Goal: Complete application form

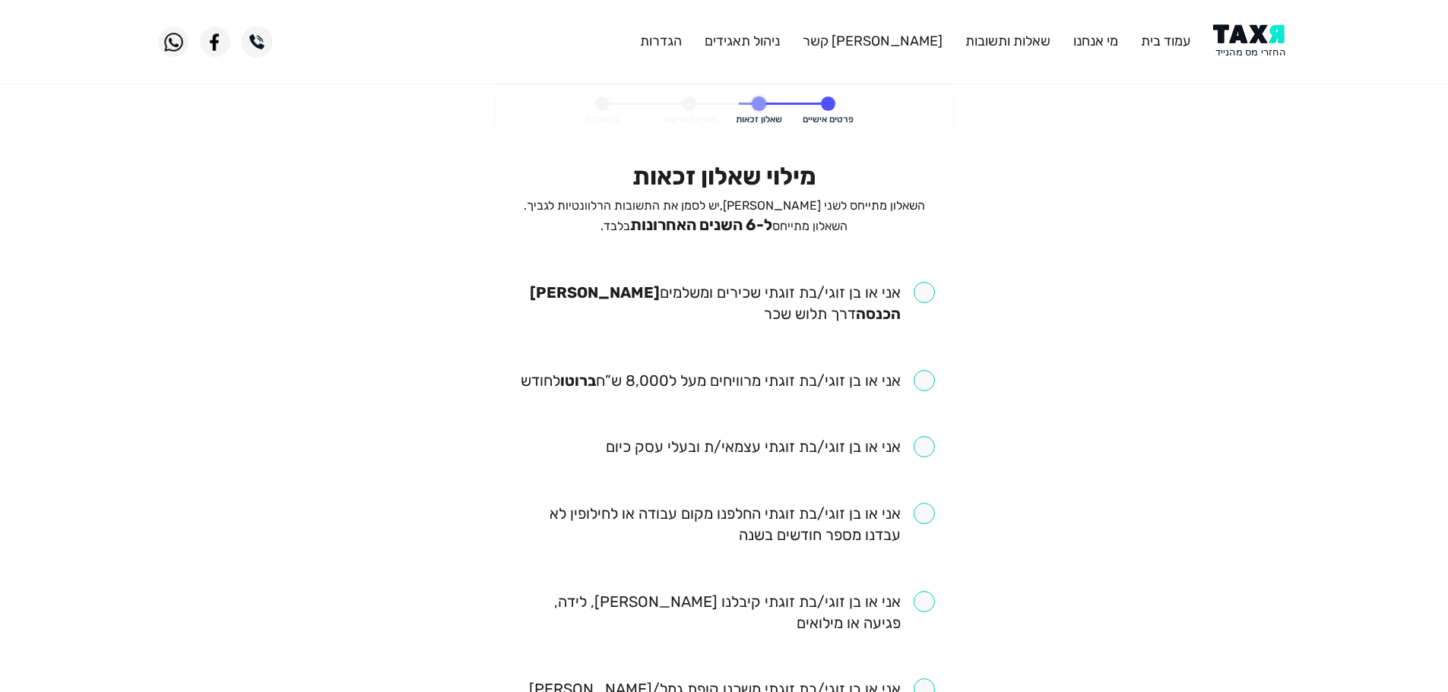
click at [921, 298] on input "checkbox" at bounding box center [724, 303] width 421 height 43
checkbox input "true"
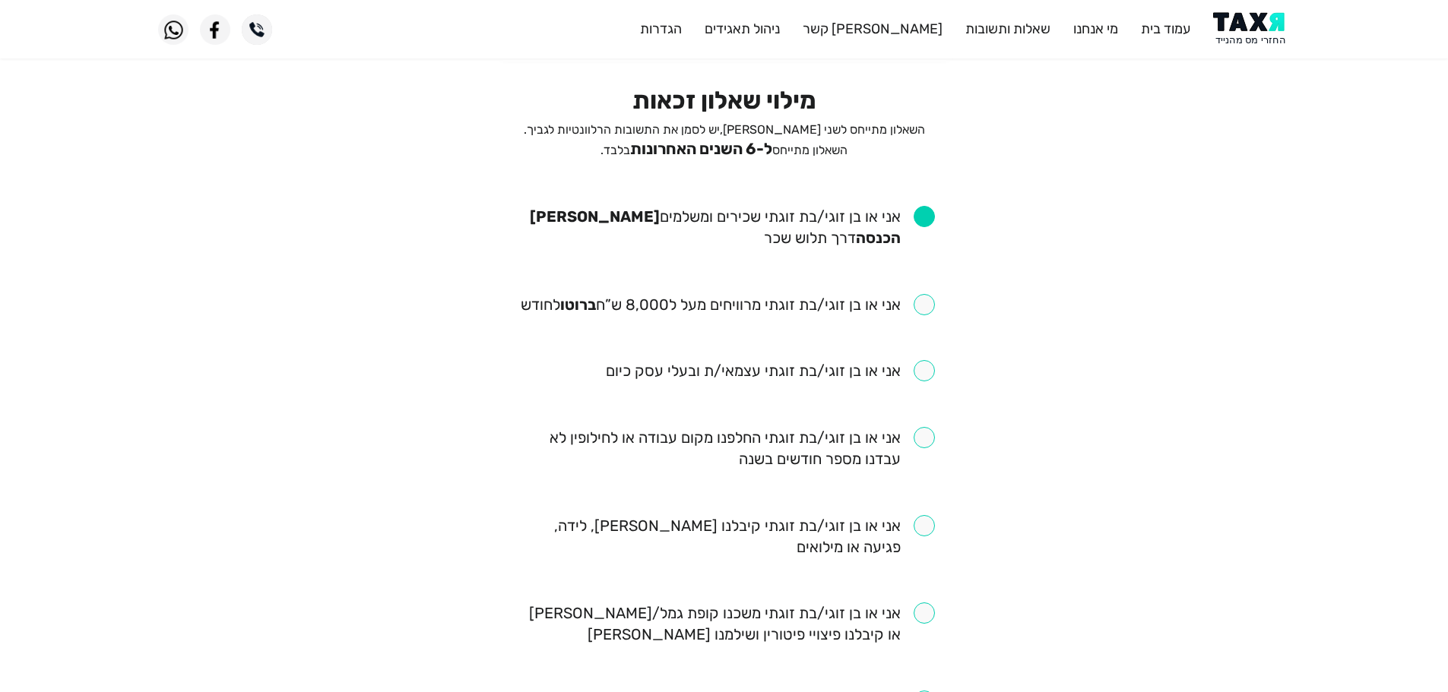
click at [929, 300] on input "checkbox" at bounding box center [728, 304] width 414 height 21
checkbox input "true"
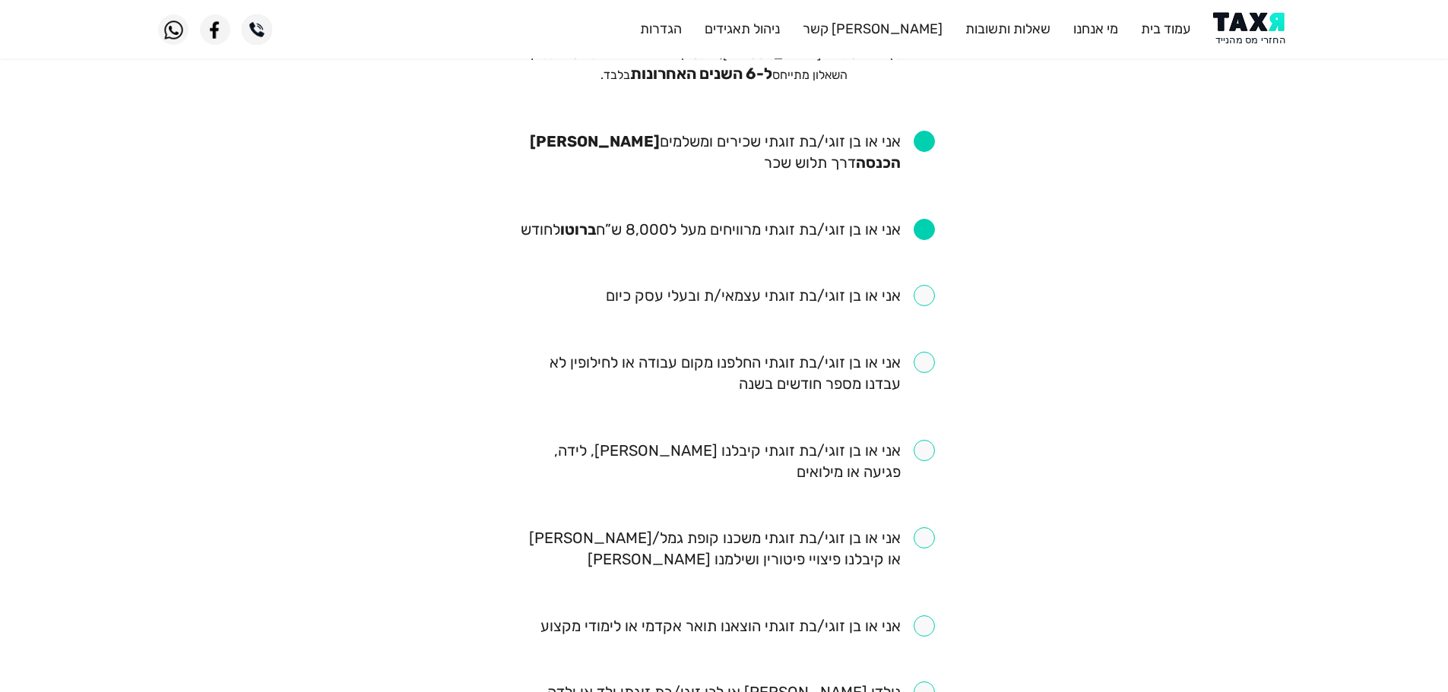
scroll to position [304, 0]
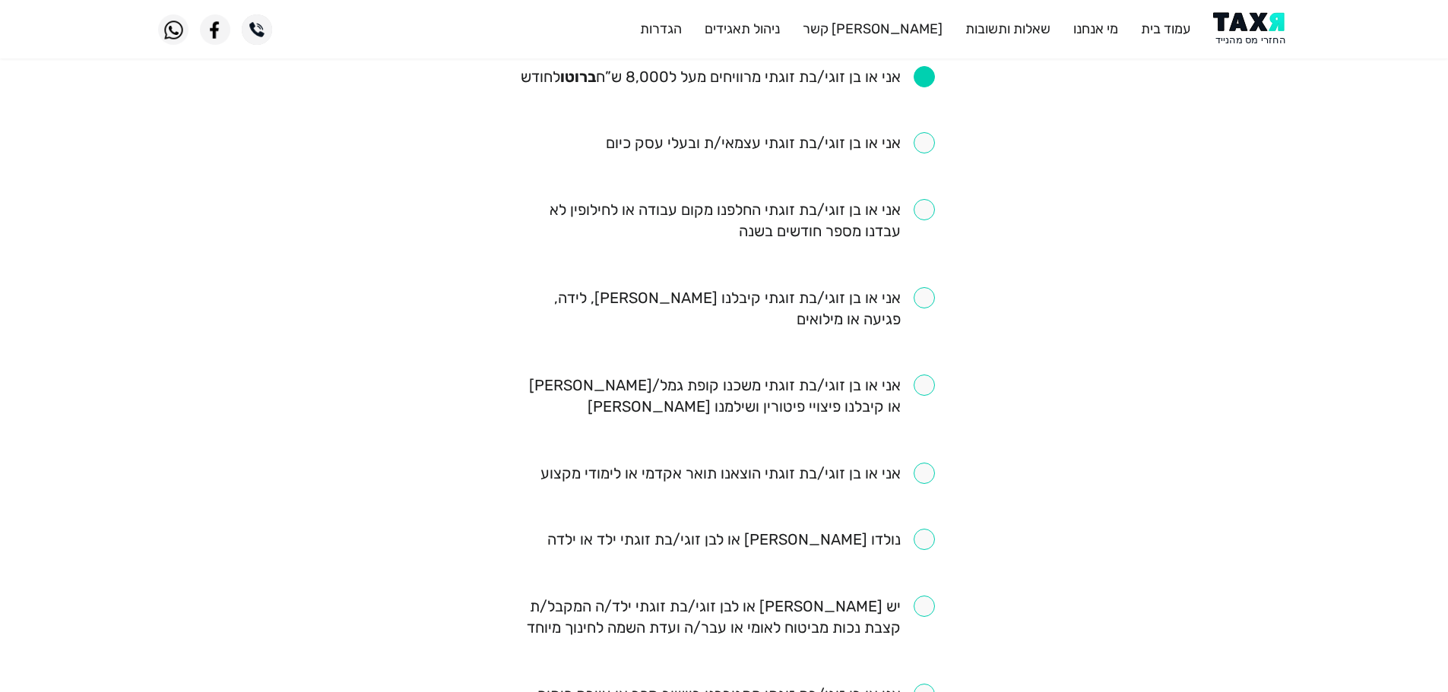
click at [929, 292] on input "checkbox" at bounding box center [724, 308] width 421 height 43
checkbox input "true"
click at [920, 545] on input "checkbox" at bounding box center [741, 539] width 388 height 21
checkbox input "true"
click at [927, 214] on input "checkbox" at bounding box center [724, 220] width 421 height 43
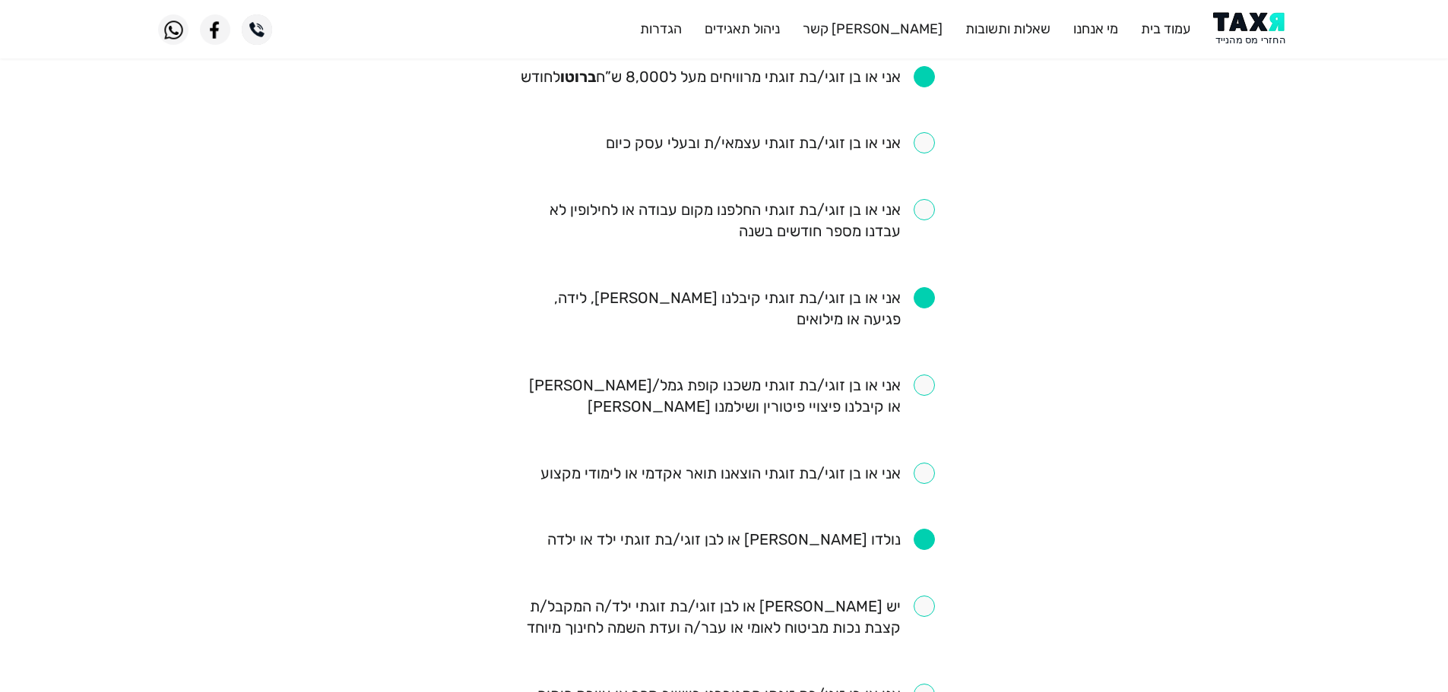
checkbox input "true"
click at [929, 391] on input "checkbox" at bounding box center [724, 396] width 421 height 43
checkbox input "true"
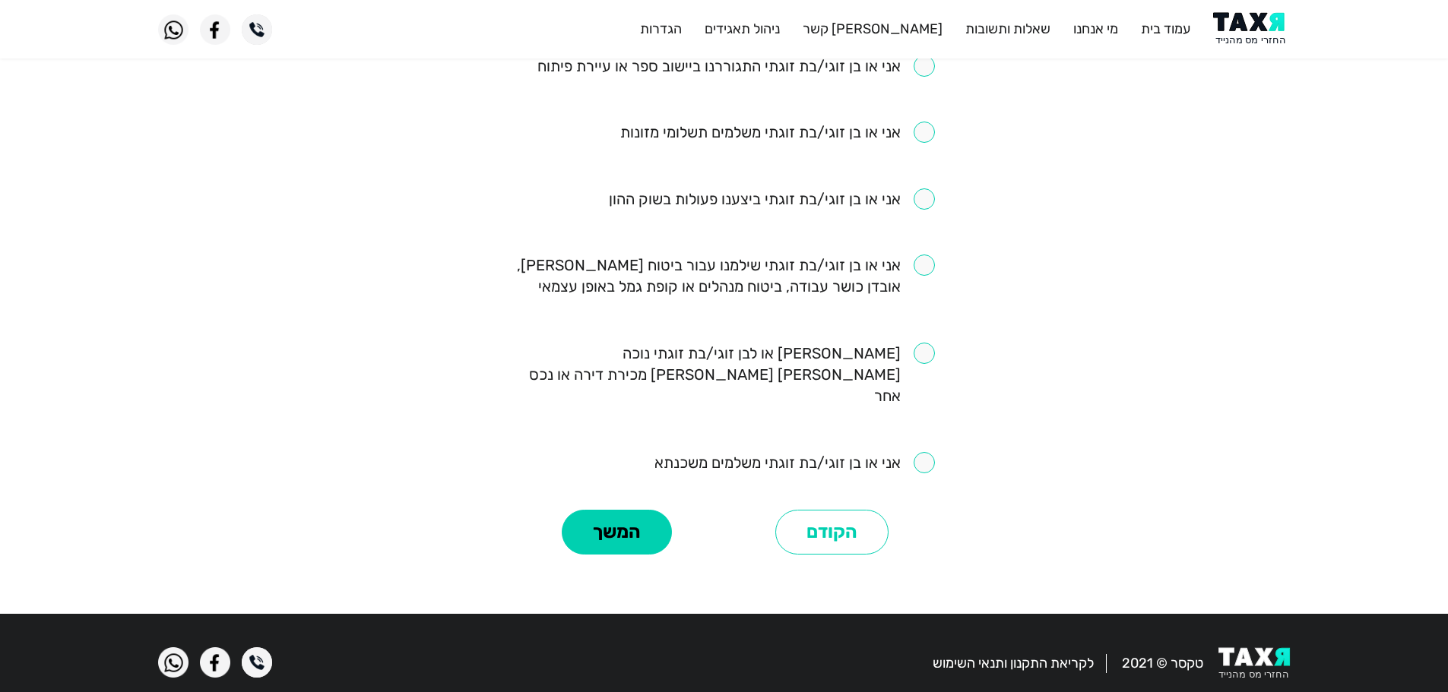
scroll to position [857, 0]
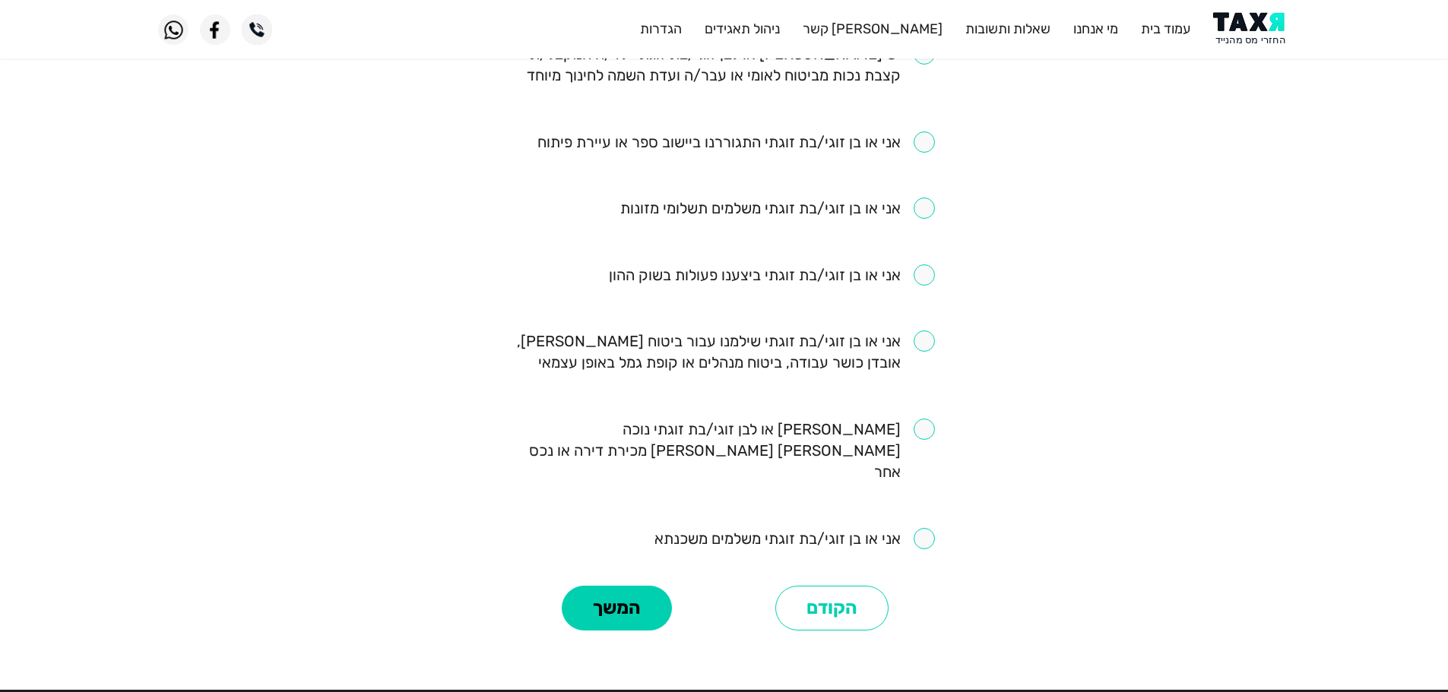
click at [926, 347] on input "checkbox" at bounding box center [724, 352] width 421 height 43
checkbox input "true"
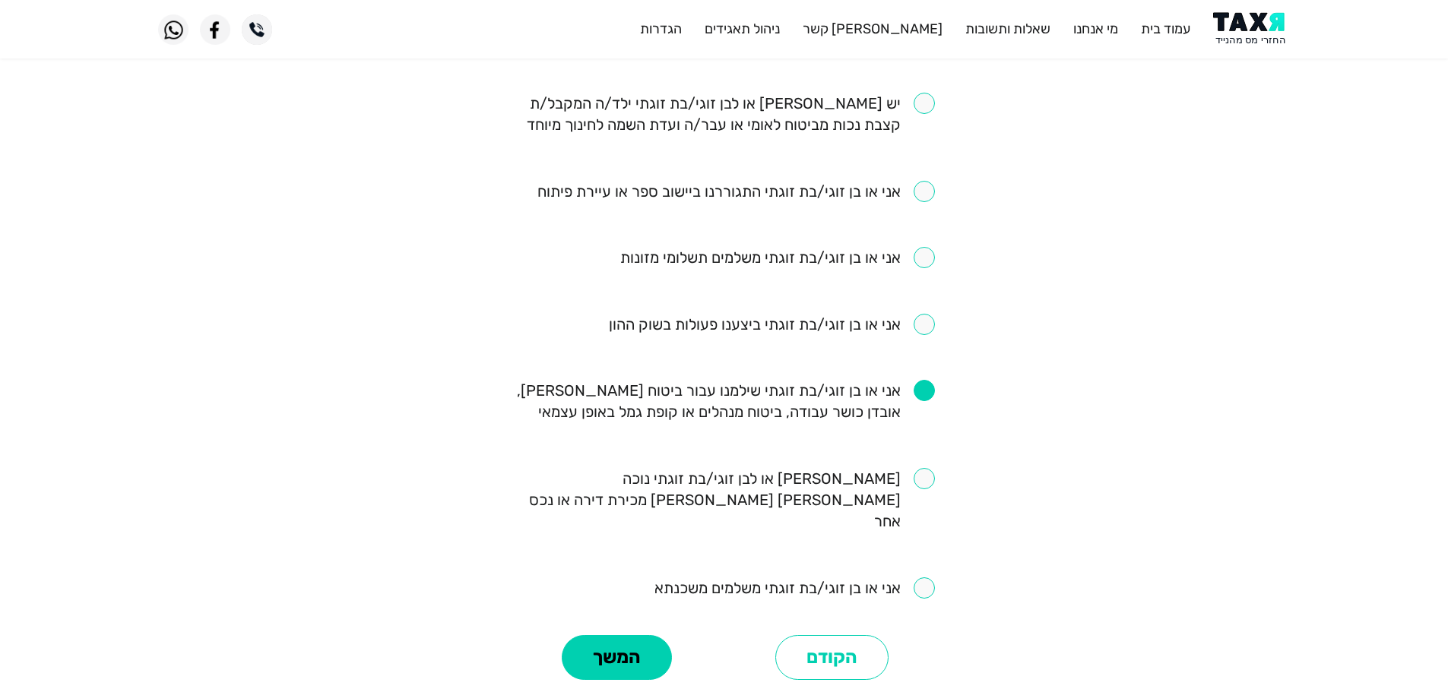
scroll to position [781, 0]
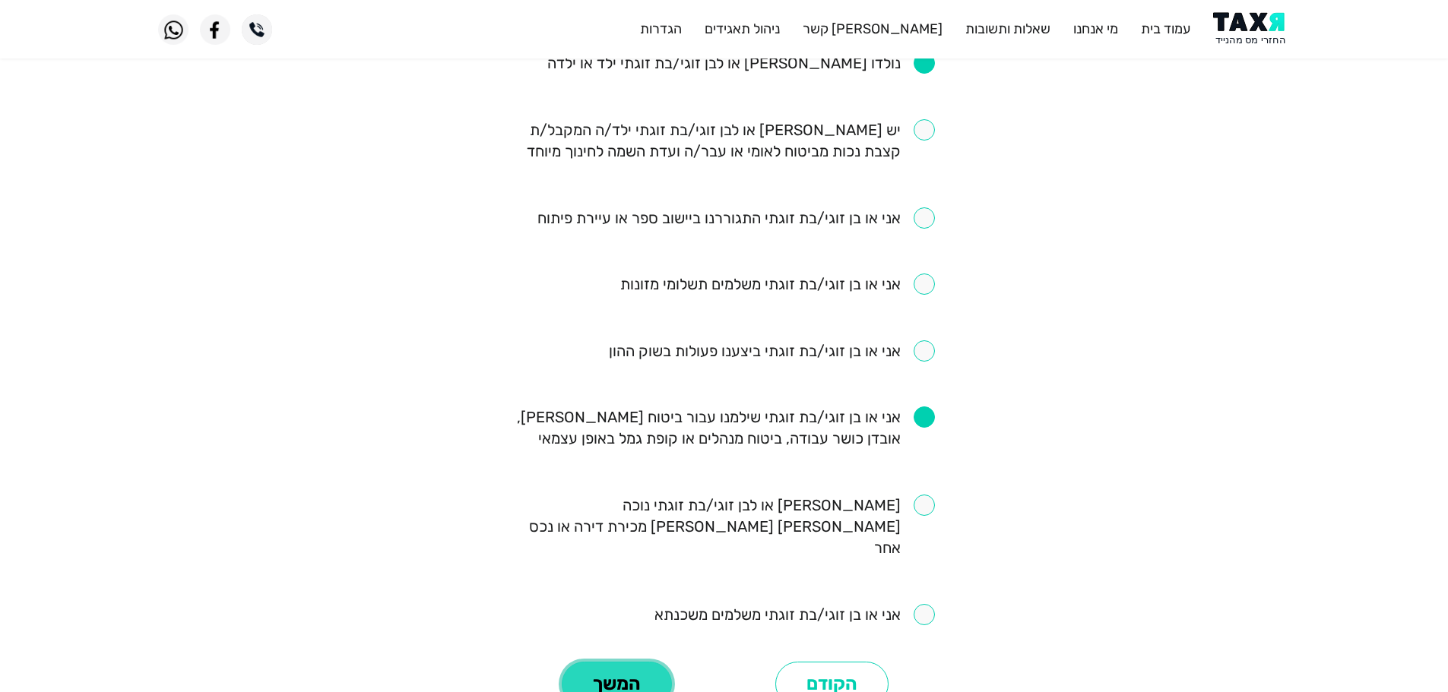
click at [621, 664] on button "המשך" at bounding box center [617, 685] width 110 height 46
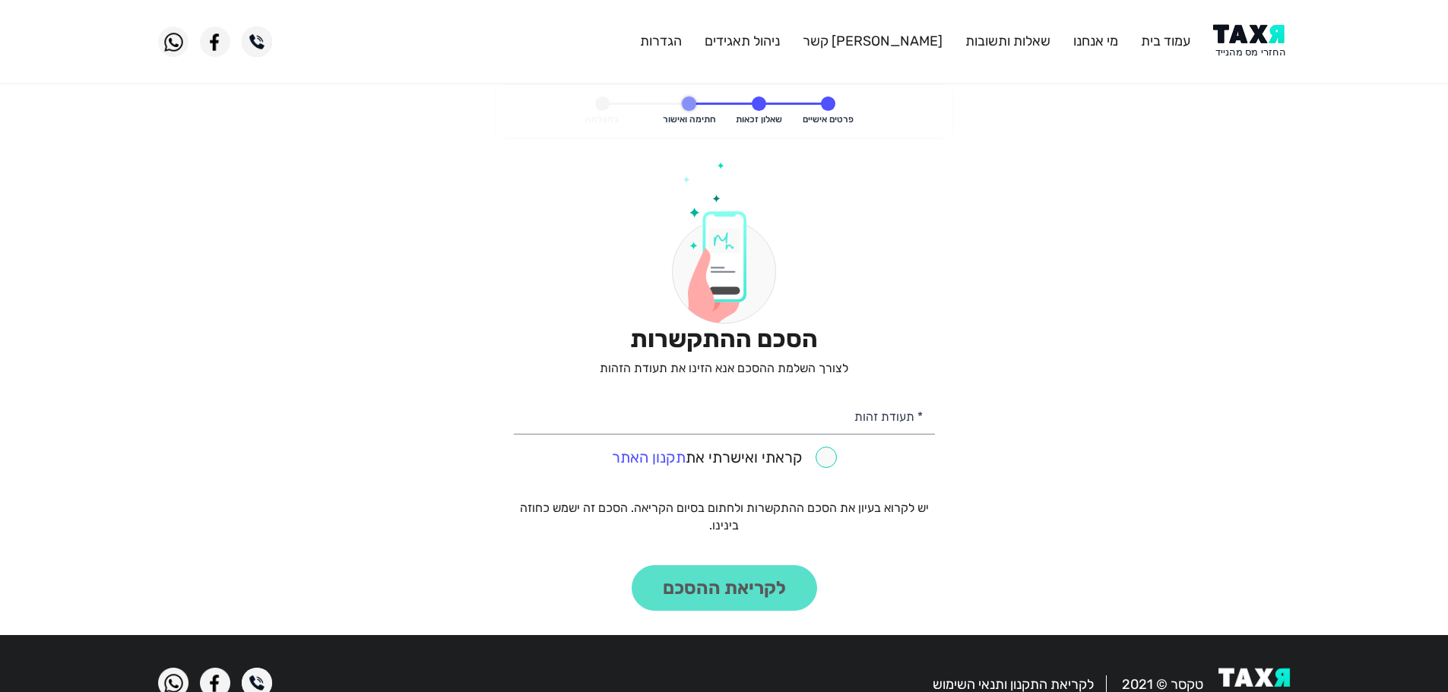
click at [1249, 33] on img at bounding box center [1251, 41] width 77 height 34
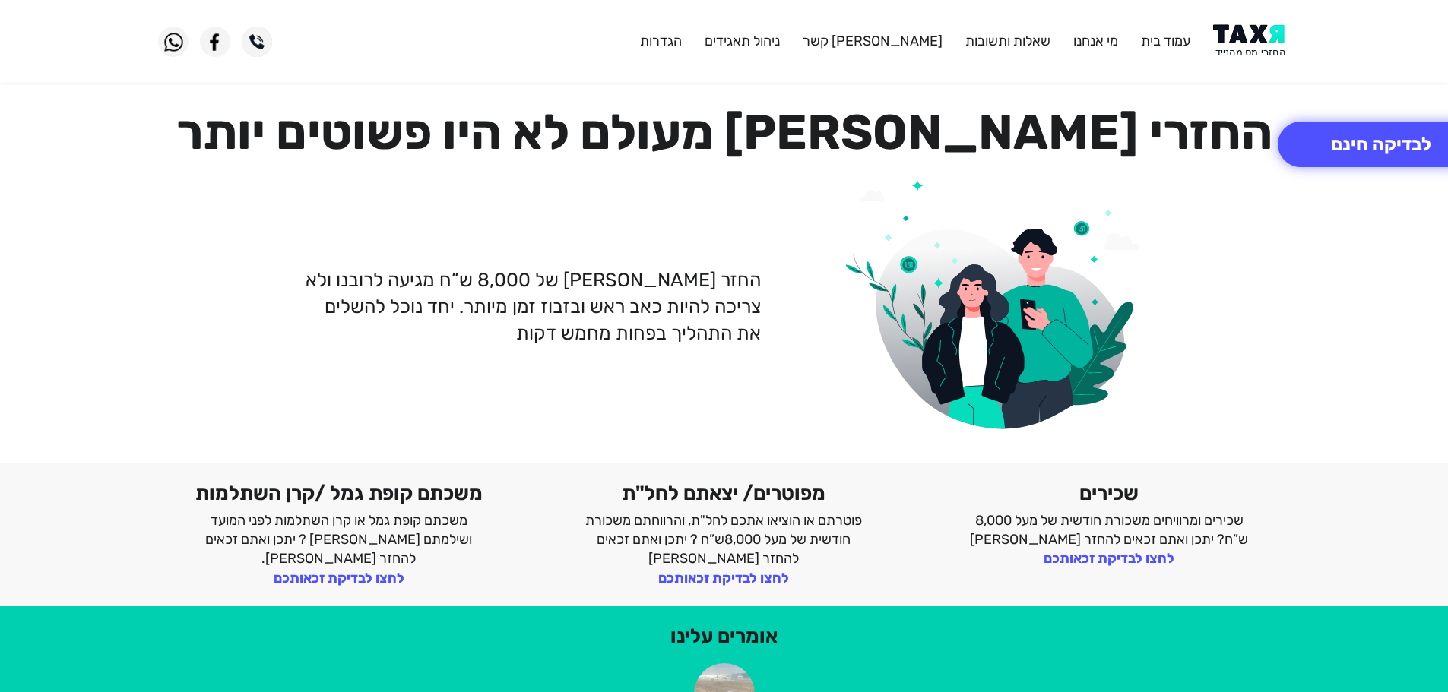
click at [1250, 43] on img at bounding box center [1251, 41] width 77 height 34
click at [1371, 163] on button "לבדיקה חינם" at bounding box center [1381, 145] width 207 height 46
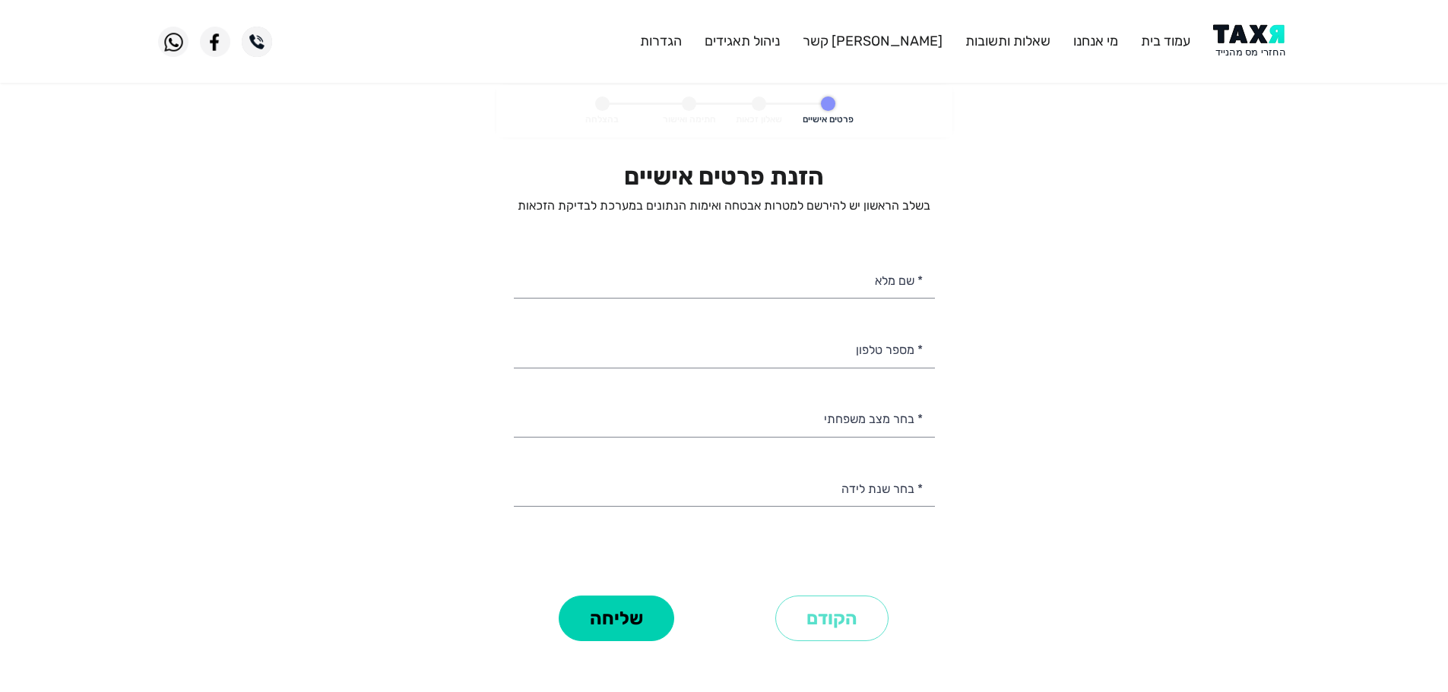
select select
click at [813, 356] on input "* מספר טלפון" at bounding box center [724, 348] width 421 height 39
paste input "0549849695"
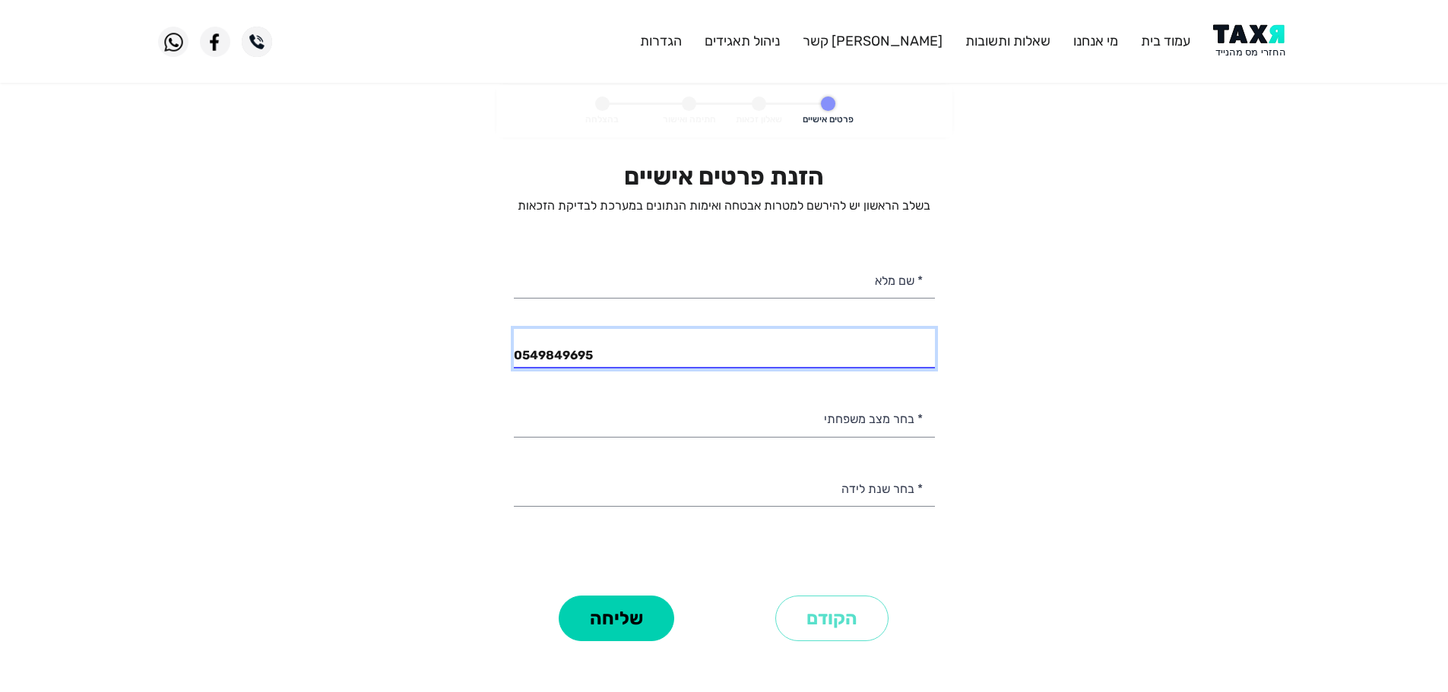
type input "0549849695"
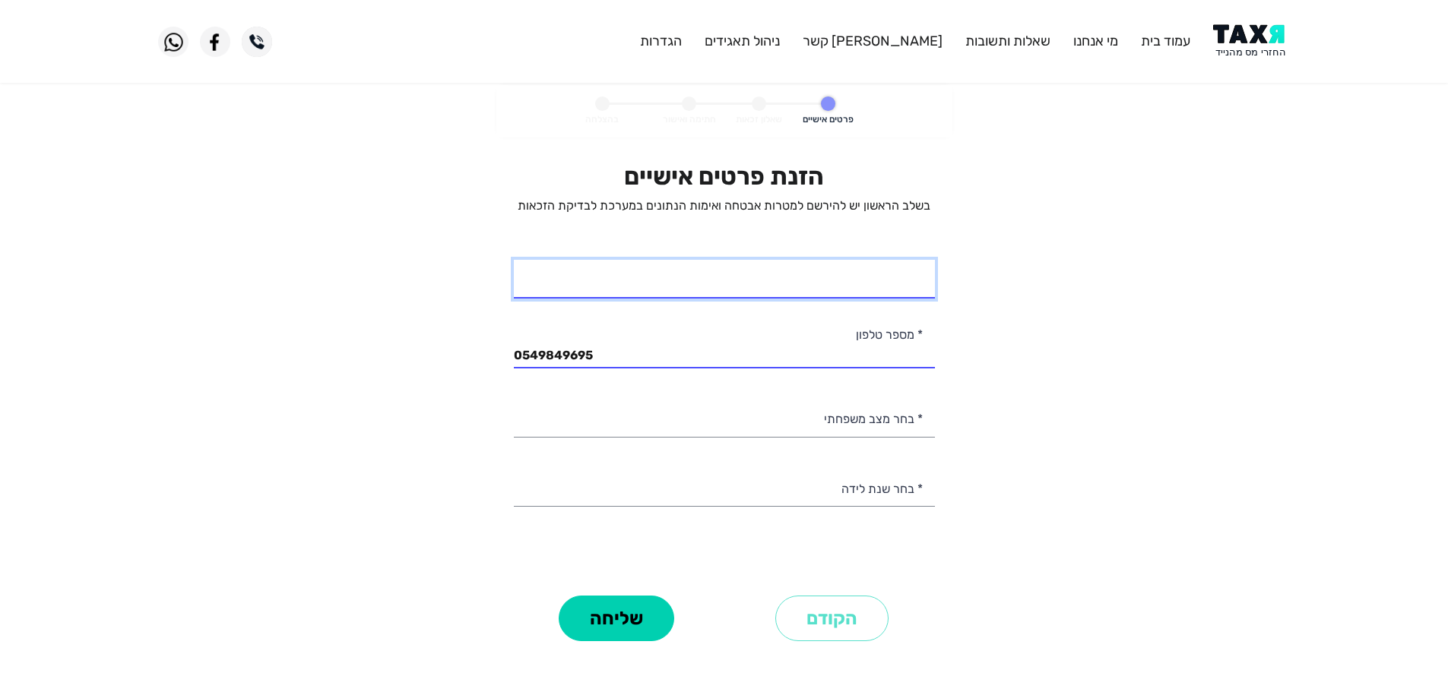
click at [909, 290] on input "* שם מלא" at bounding box center [724, 279] width 421 height 39
click at [909, 284] on input "* שם מלא" at bounding box center [724, 279] width 421 height 39
type input "אפרת דהן"
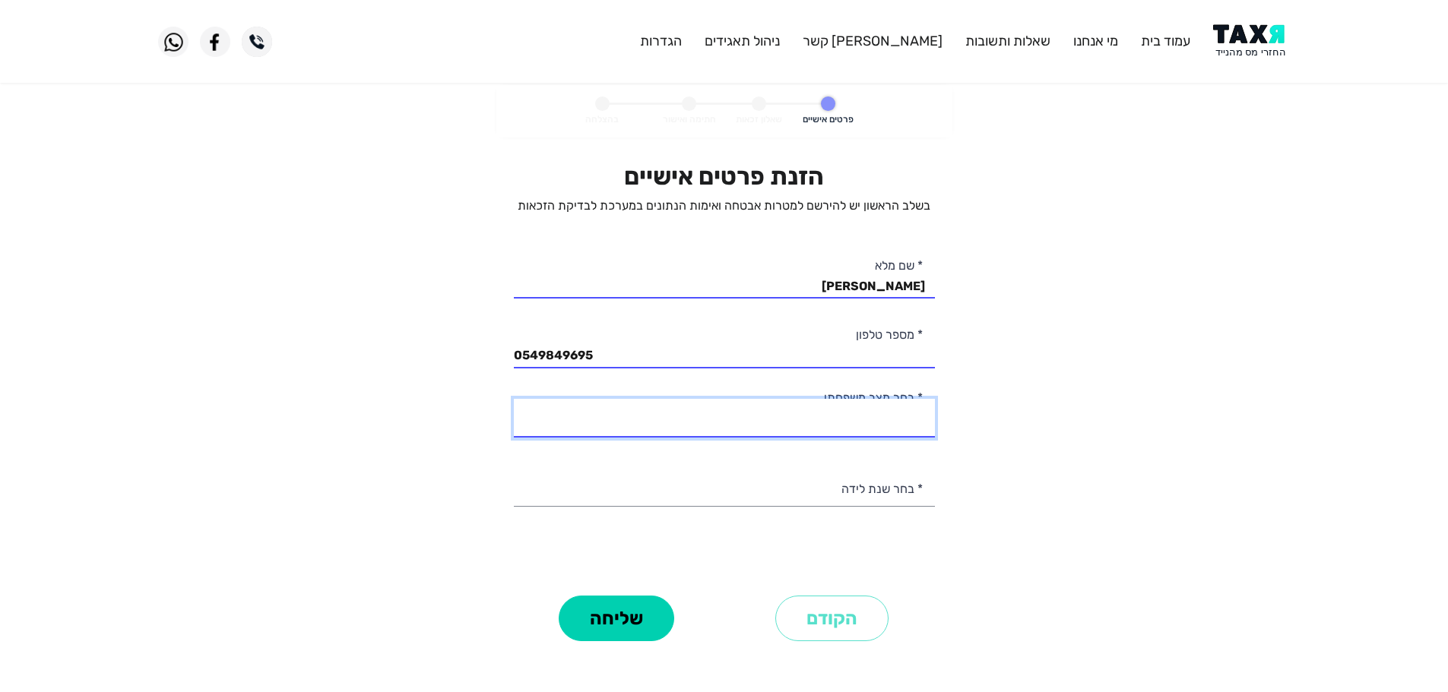
click at [895, 419] on select "רווק/ה נשוי/אה גרוש/ה אלמן/נה" at bounding box center [724, 418] width 421 height 39
select select "1: Single"
click at [514, 399] on select "רווק/ה נשוי/אה גרוש/ה אלמן/נה" at bounding box center [724, 418] width 421 height 39
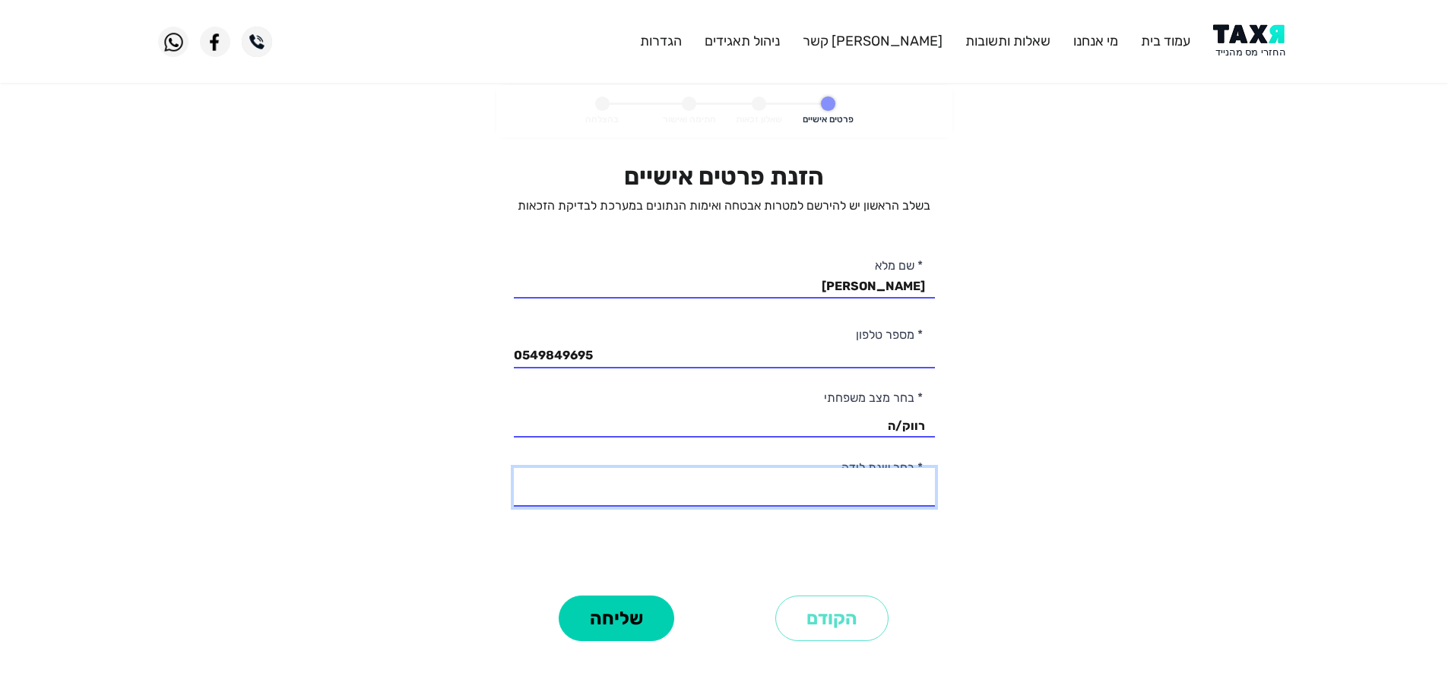
click at [892, 493] on select "2003 2002 2001 2000 1999 1998 1997 1996 1995 1994 1993 1992 1991 1990 1989 1988…" at bounding box center [724, 487] width 421 height 39
select select "7: 1997"
click at [514, 468] on select "2003 2002 2001 2000 1999 1998 1997 1996 1995 1994 1993 1992 1991 1990 1989 1988…" at bounding box center [724, 487] width 421 height 39
click at [632, 626] on button "שליחה" at bounding box center [617, 619] width 116 height 46
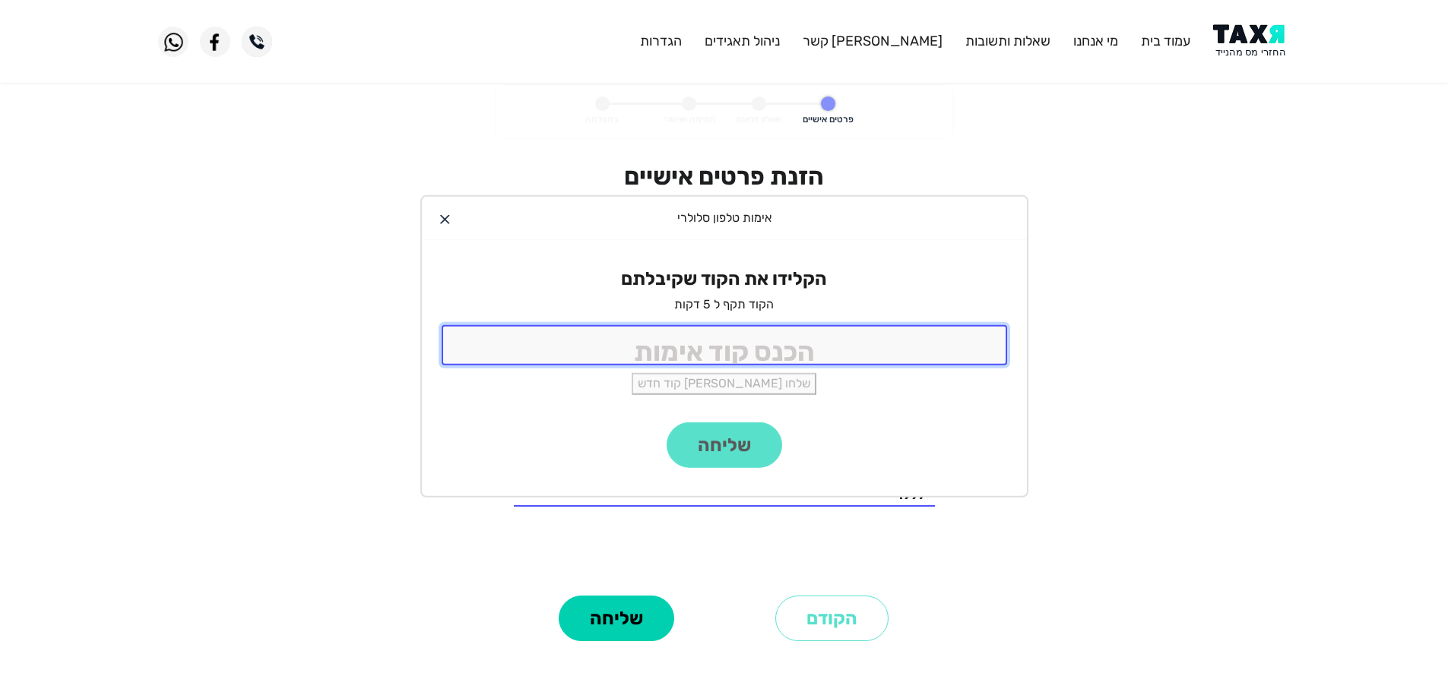
click at [925, 353] on input "tel" at bounding box center [724, 345] width 565 height 40
type input "9988"
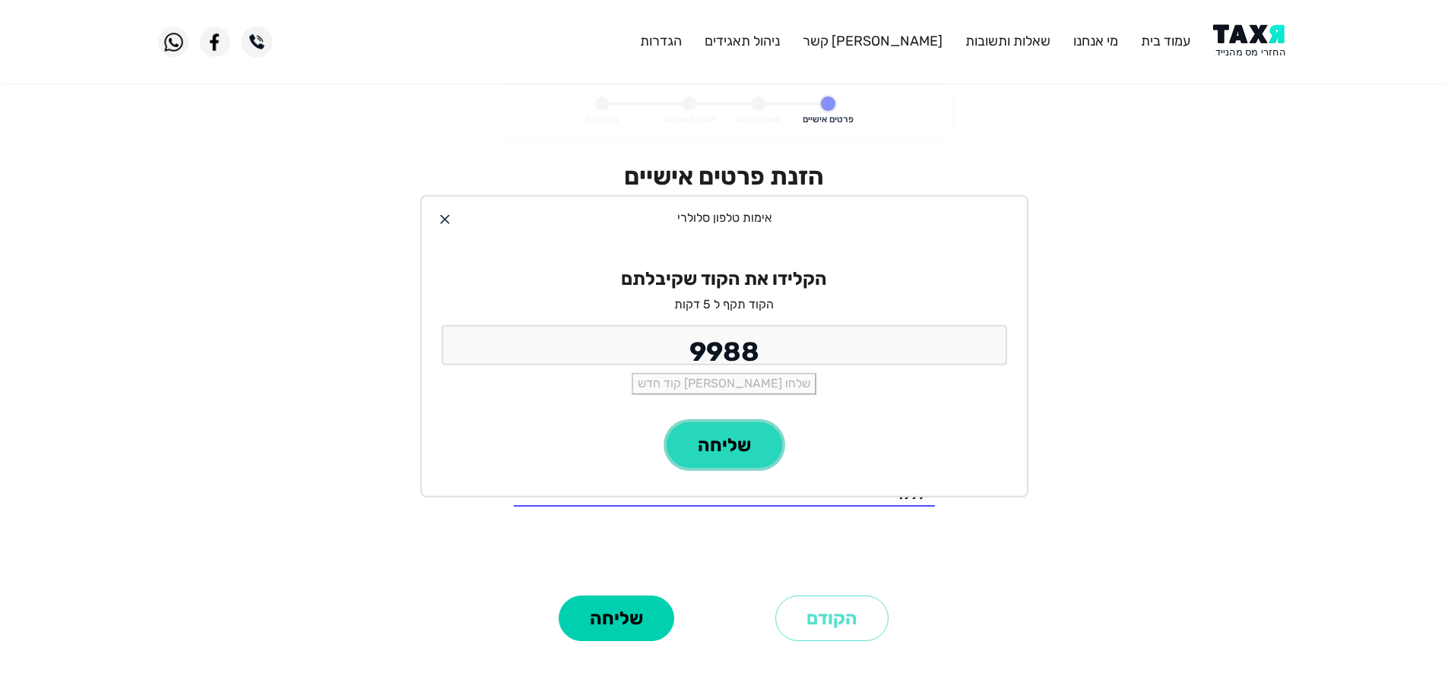
click at [746, 432] on button "שליחה" at bounding box center [725, 446] width 116 height 46
